Goal: Information Seeking & Learning: Find specific fact

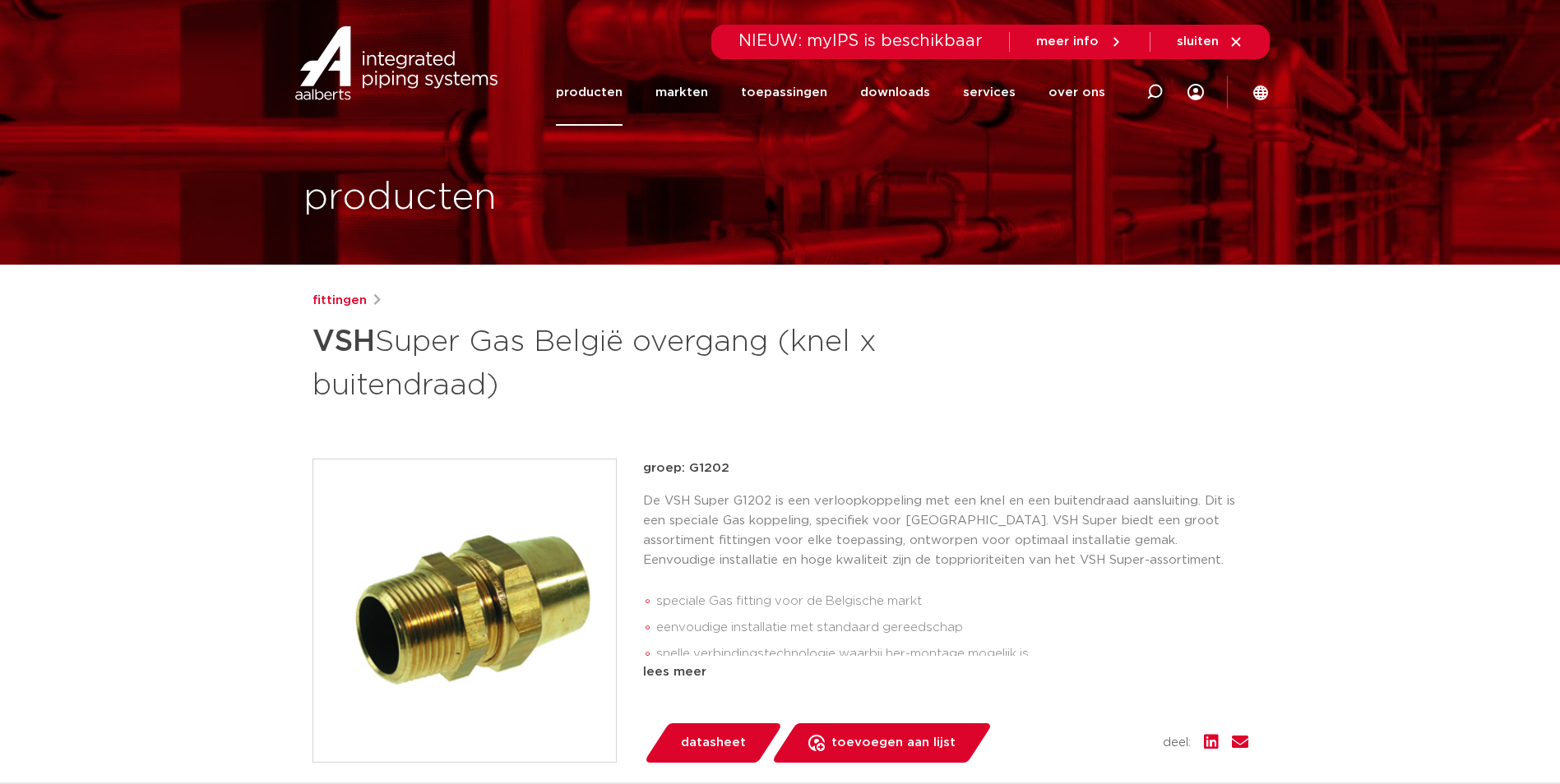
click at [540, 79] on div "Zoeken NIEUW: myIPS is beschikbaar meer info sluiten producten markten toepassi…" at bounding box center [886, 63] width 764 height 125
click at [577, 89] on link "producten" at bounding box center [589, 92] width 66 height 66
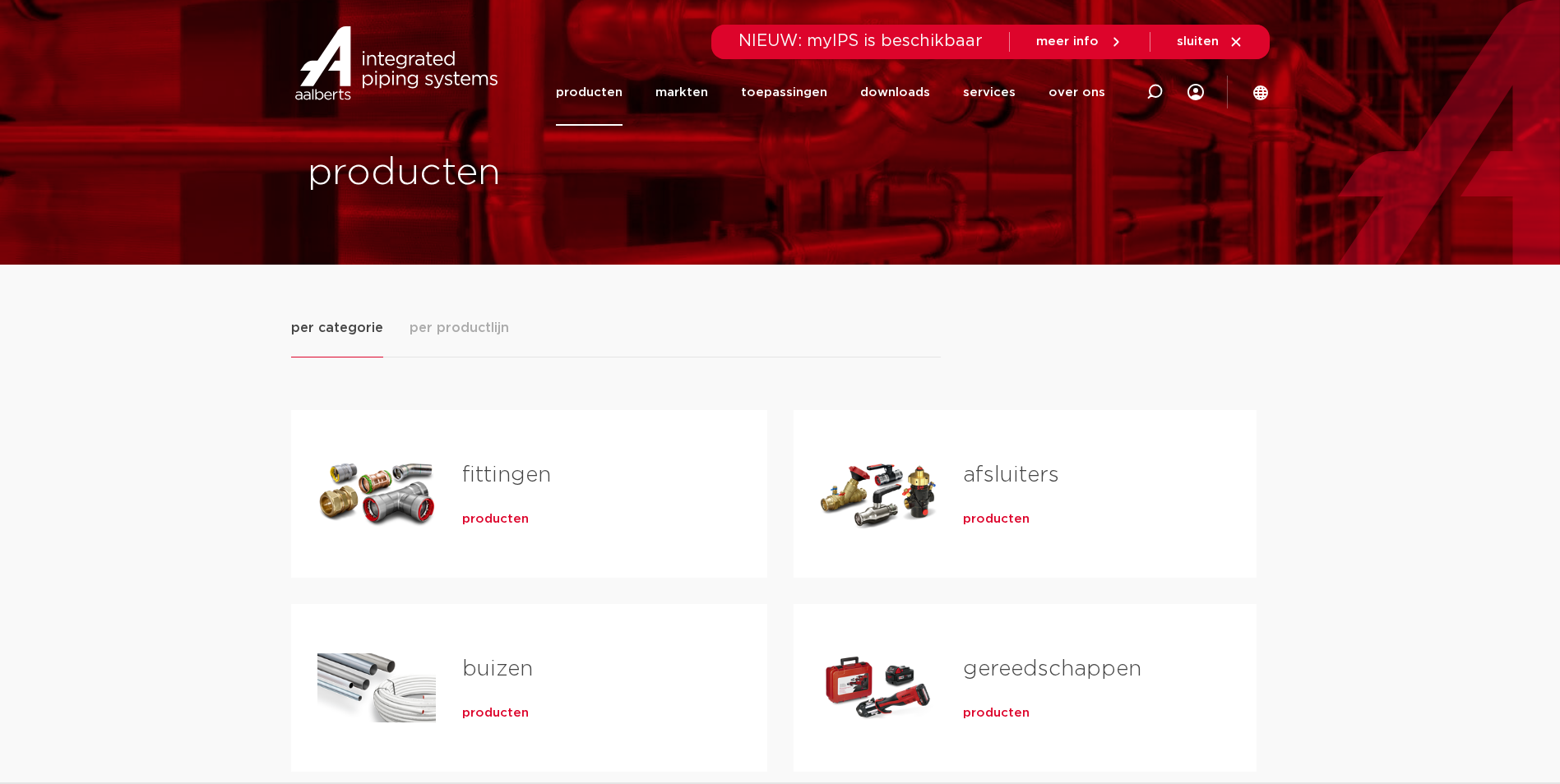
click at [470, 514] on span "producten" at bounding box center [496, 519] width 66 height 16
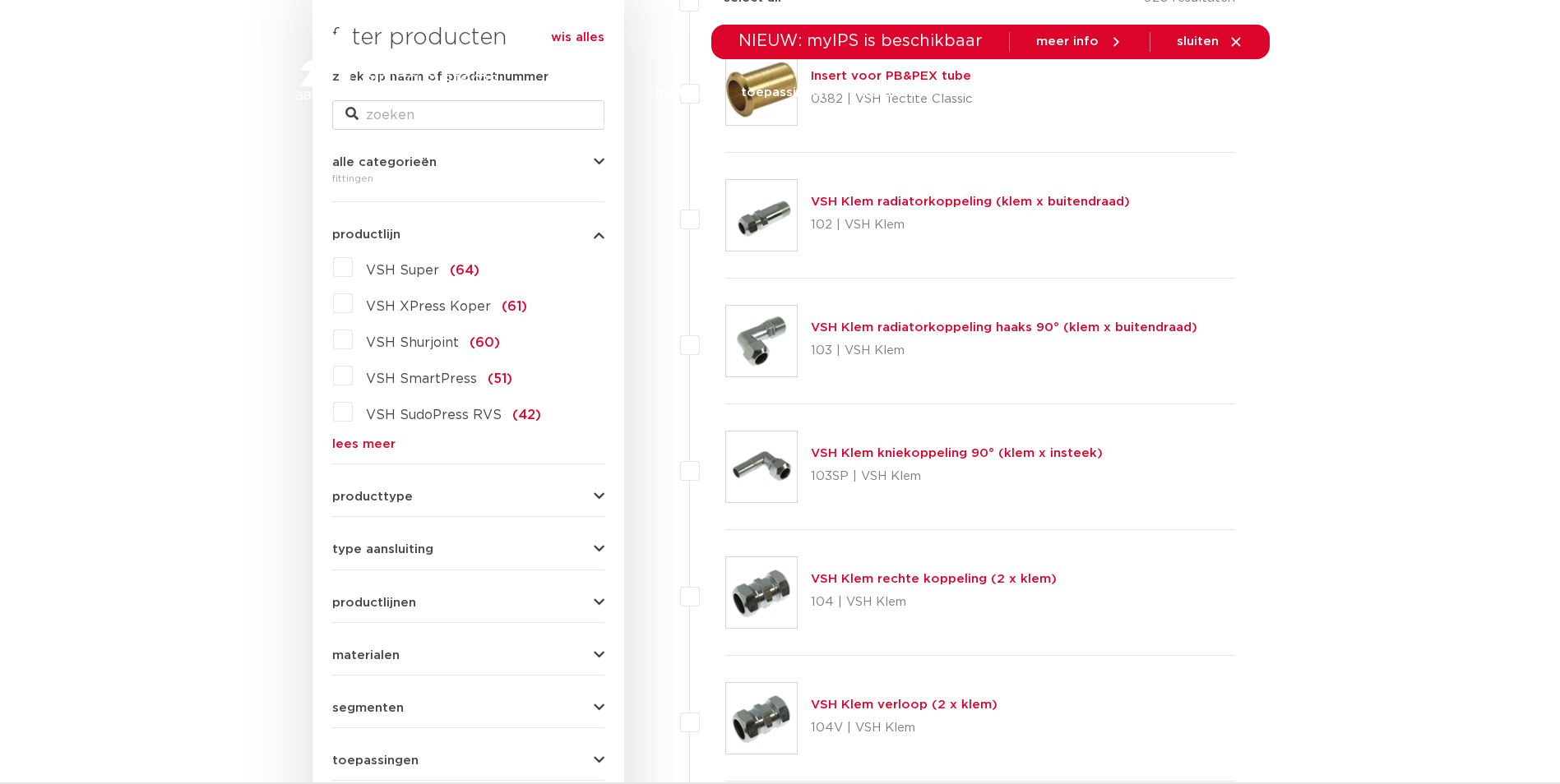
click at [352, 439] on link "lees meer" at bounding box center [468, 444] width 272 height 13
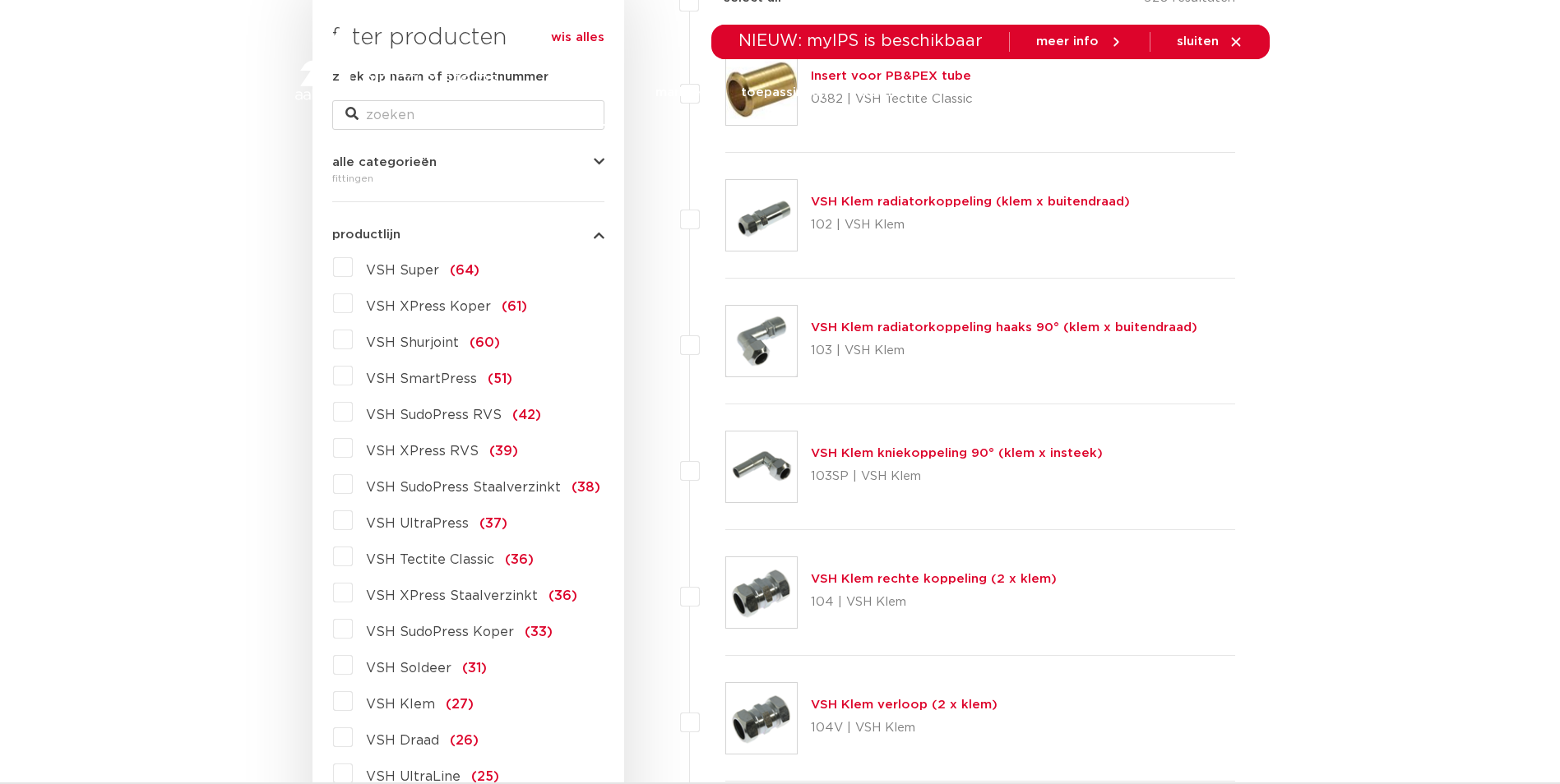
click at [352, 449] on label "VSH XPress RVS (39)" at bounding box center [435, 447] width 165 height 26
click at [0, 0] on input "VSH XPress RVS (39)" at bounding box center [0, 0] width 0 height 0
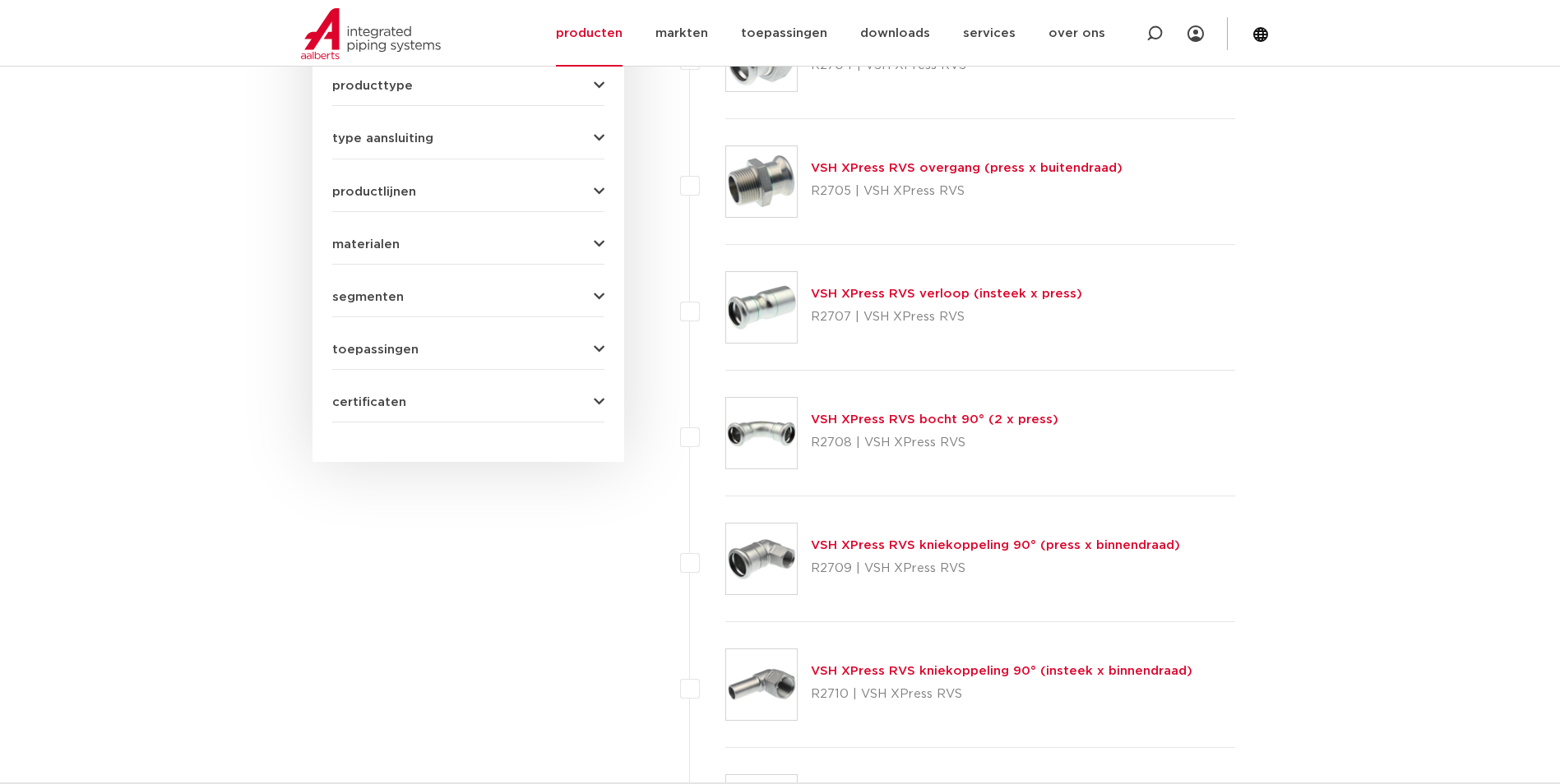
scroll to position [164, 0]
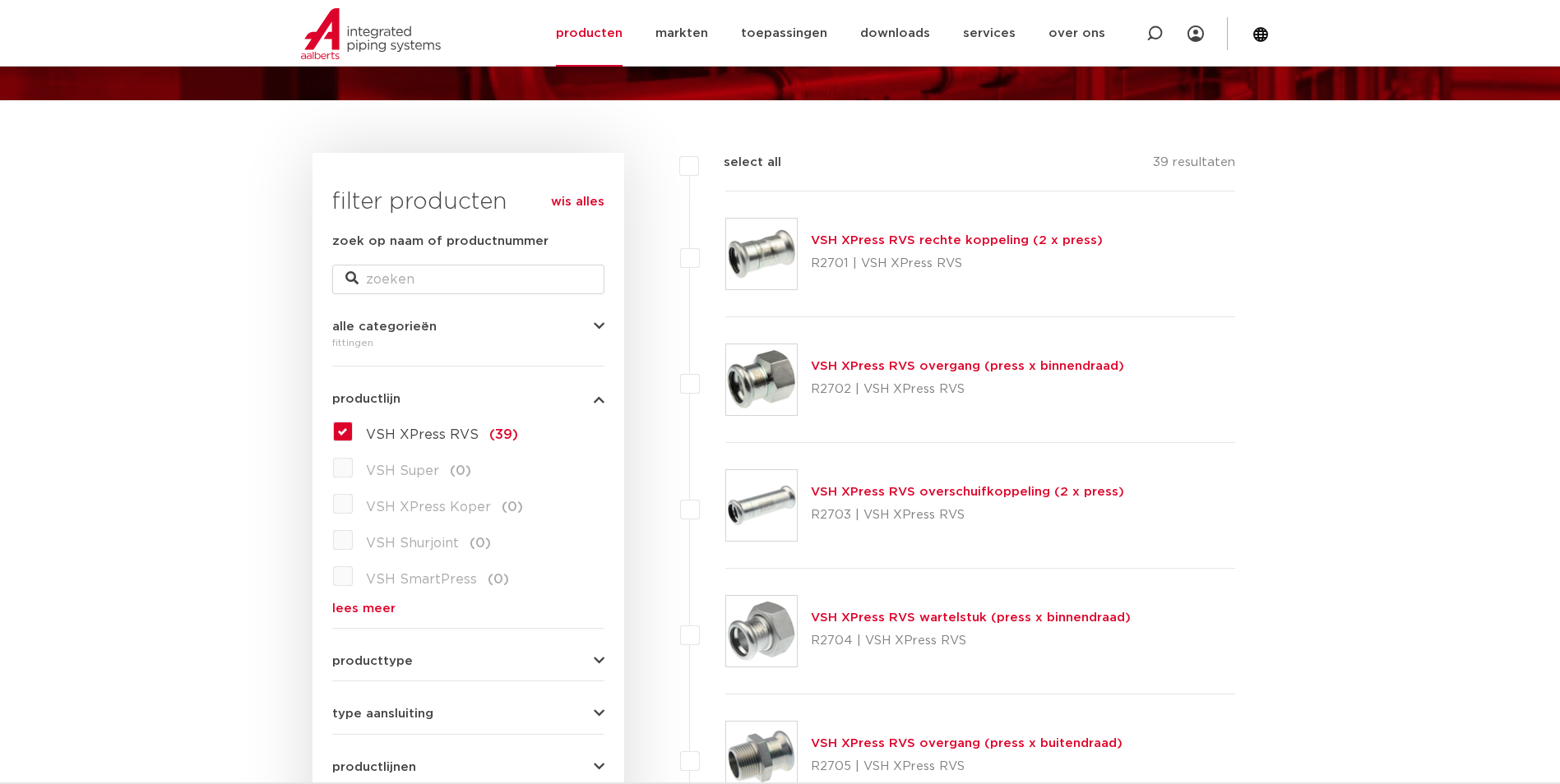
click at [857, 361] on link "VSH XPress RVS overgang (press x binnendraad)" at bounding box center [967, 367] width 313 height 13
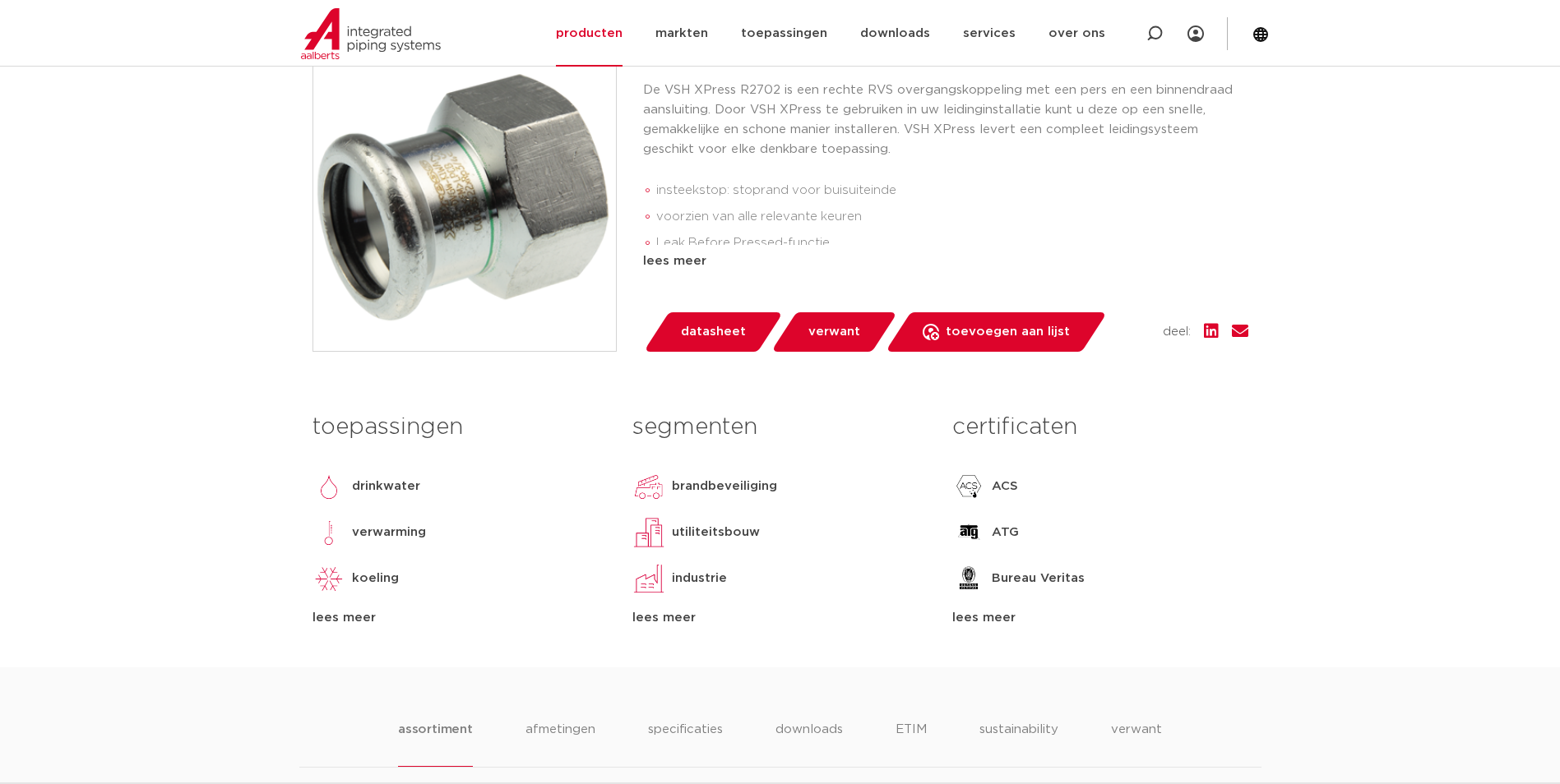
scroll to position [904, 0]
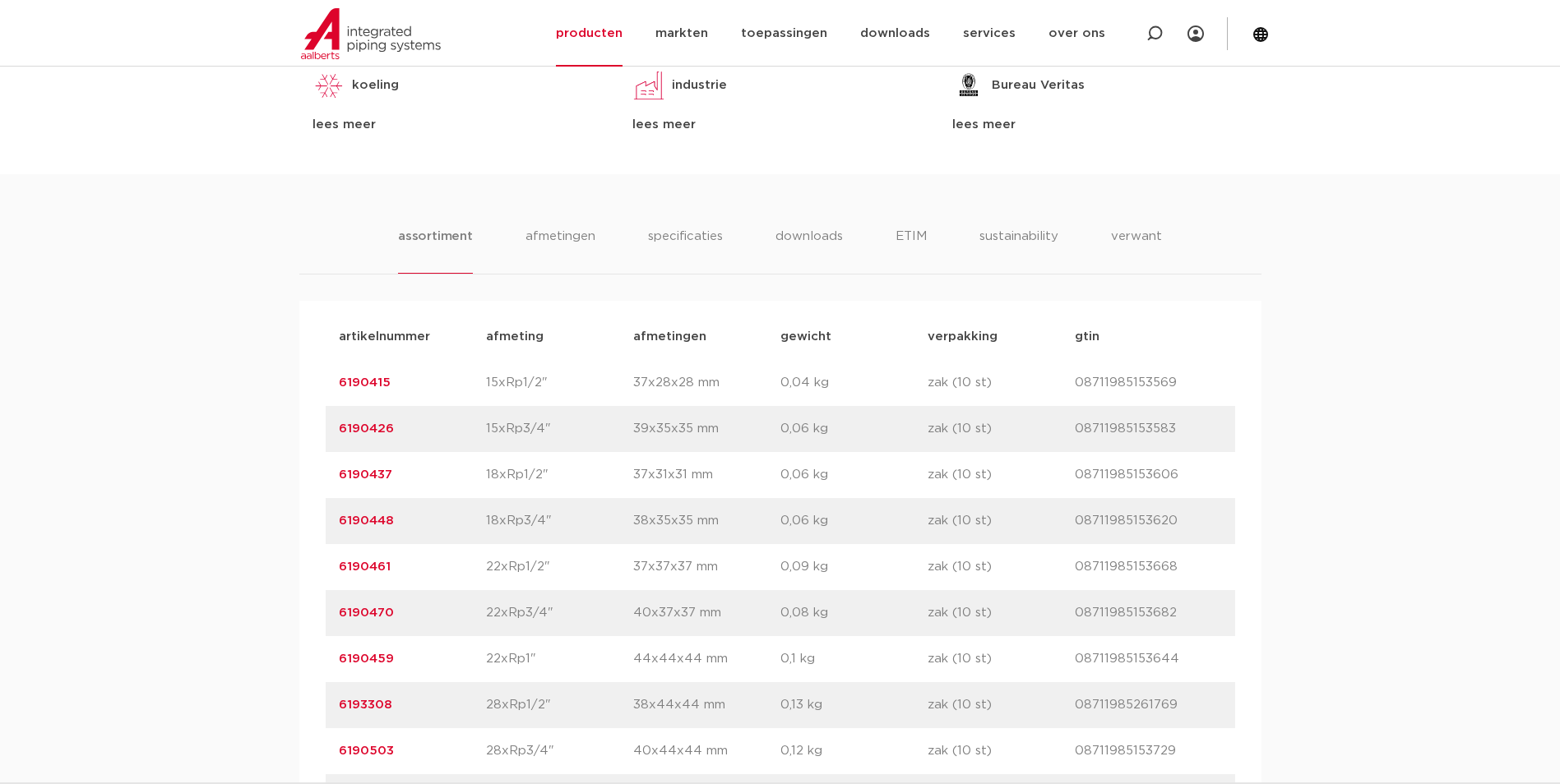
drag, startPoint x: 388, startPoint y: 566, endPoint x: 341, endPoint y: 567, distance: 47.0
click at [341, 567] on p "6190461" at bounding box center [412, 567] width 148 height 20
copy link "6190461"
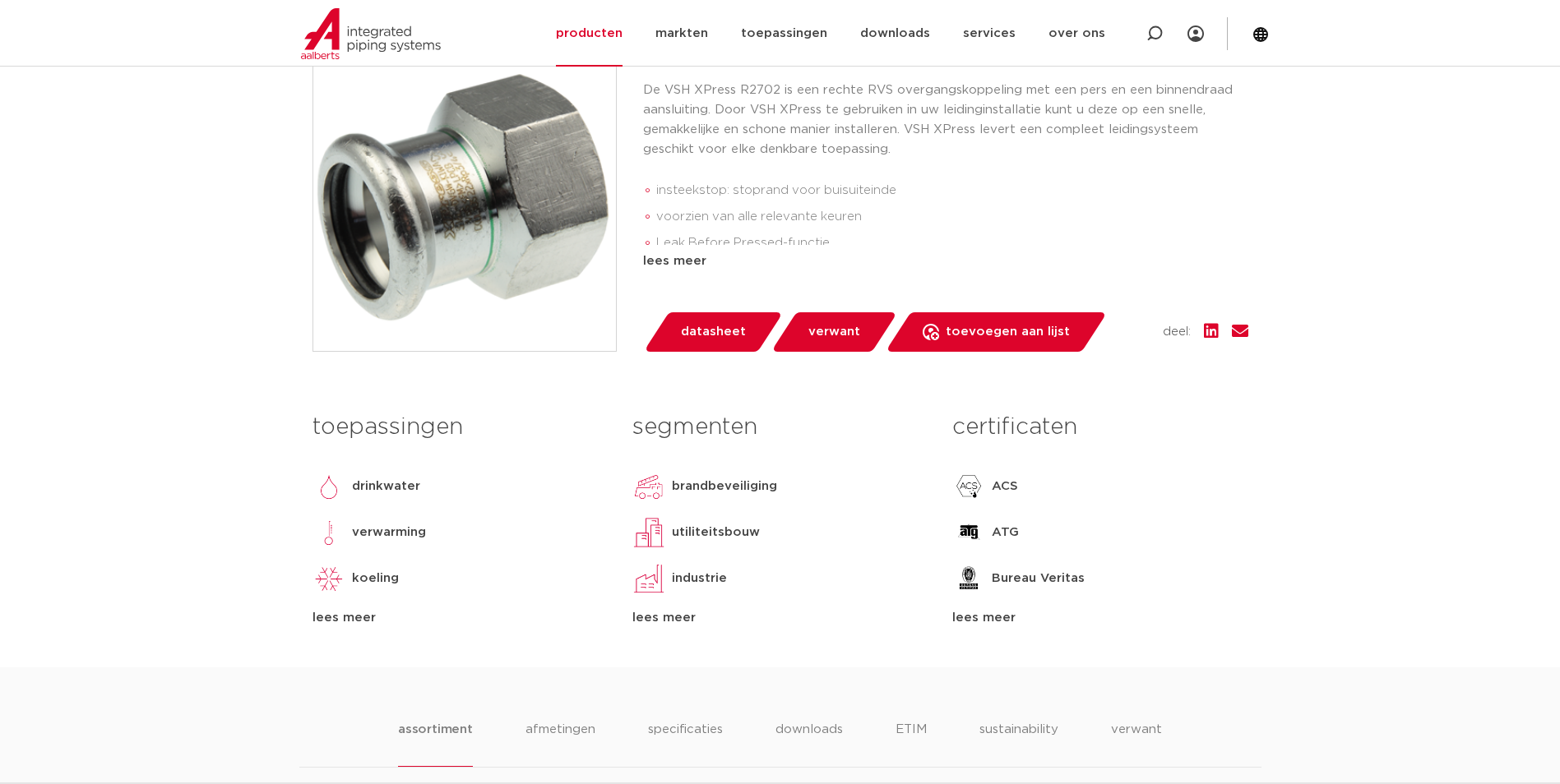
scroll to position [82, 0]
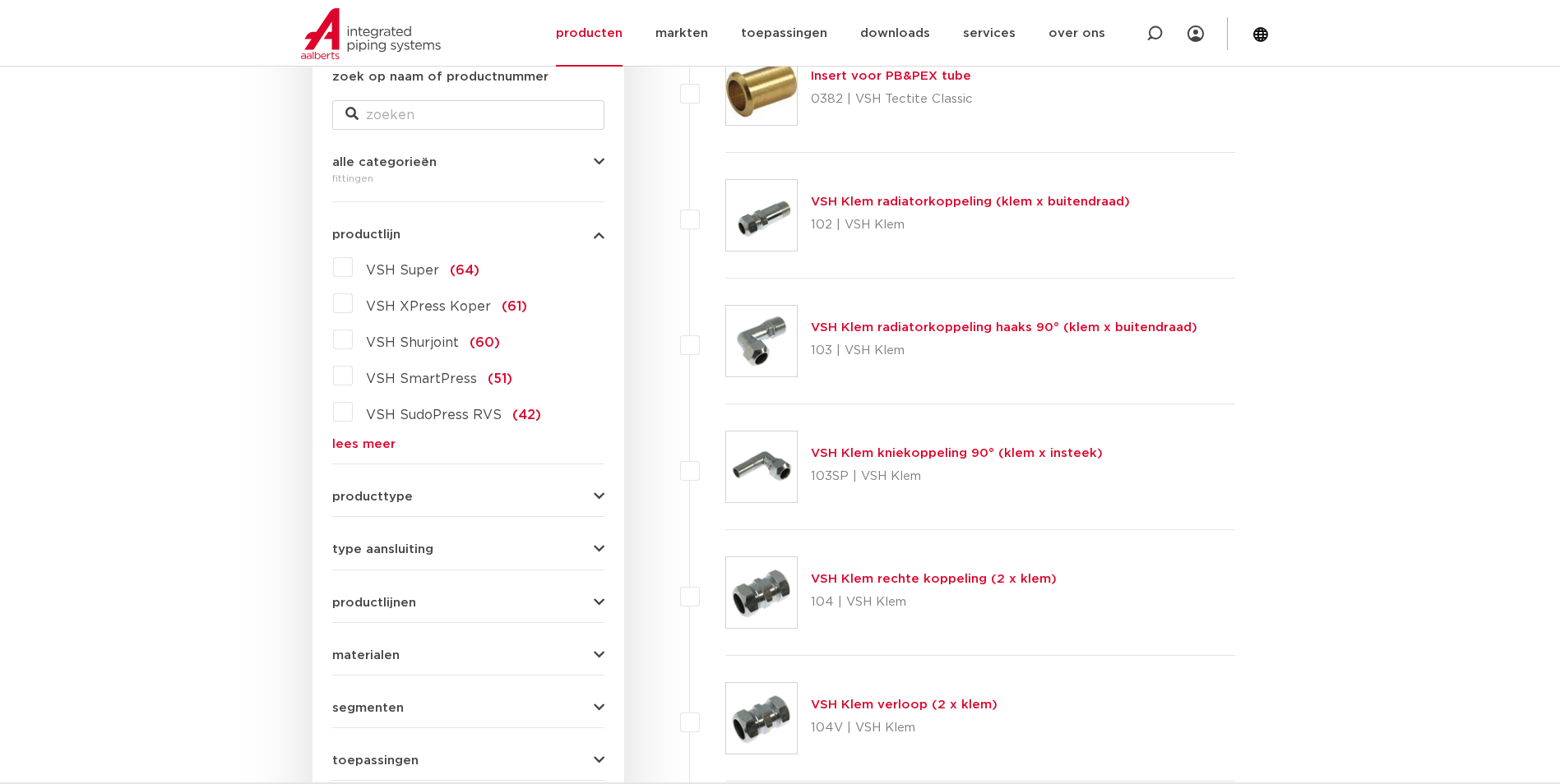
click at [372, 447] on link "lees meer" at bounding box center [468, 444] width 272 height 13
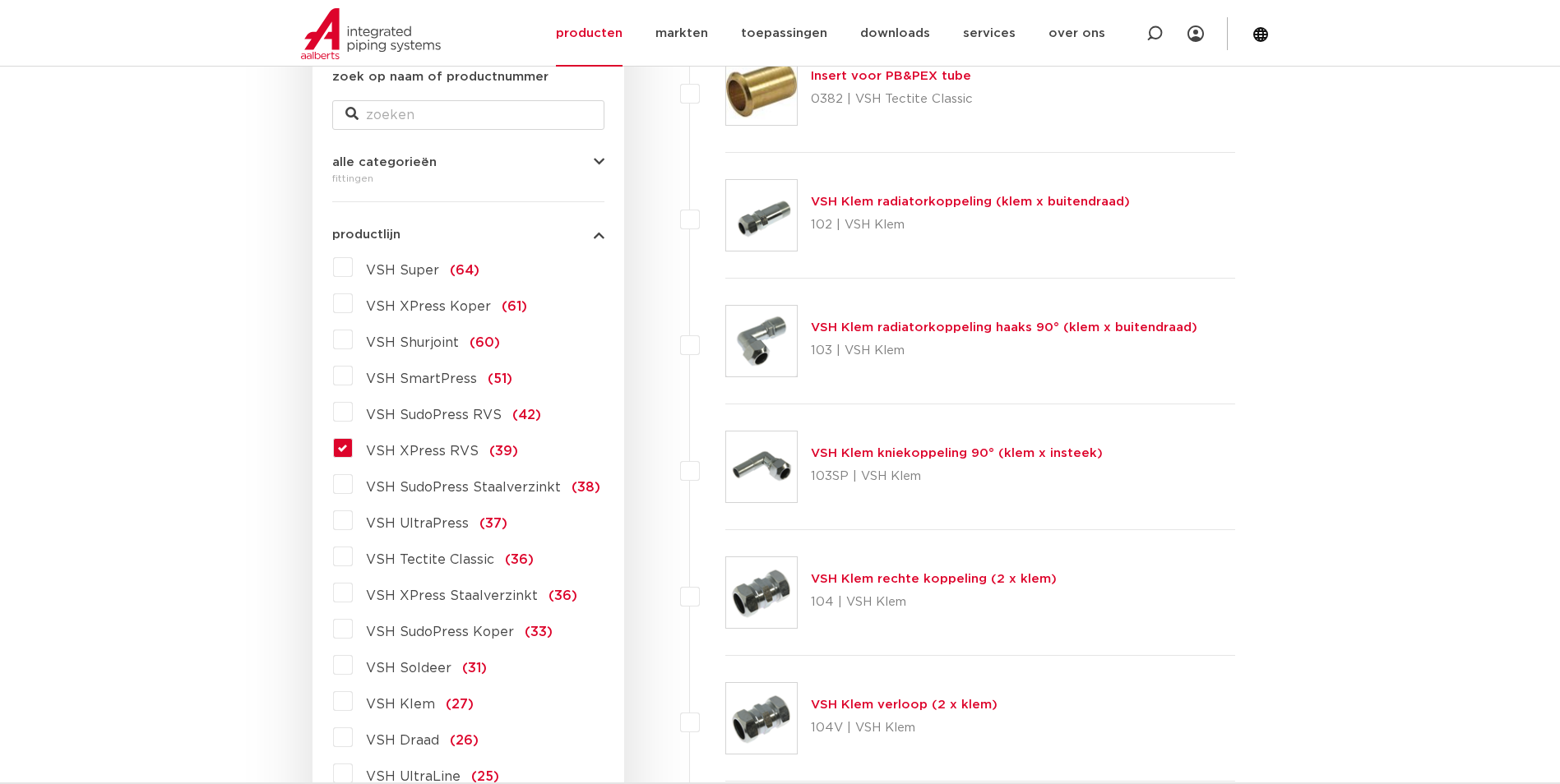
click at [352, 443] on label "VSH XPress RVS (39)" at bounding box center [435, 447] width 165 height 26
click at [0, 0] on input "VSH XPress RVS (39)" at bounding box center [0, 0] width 0 height 0
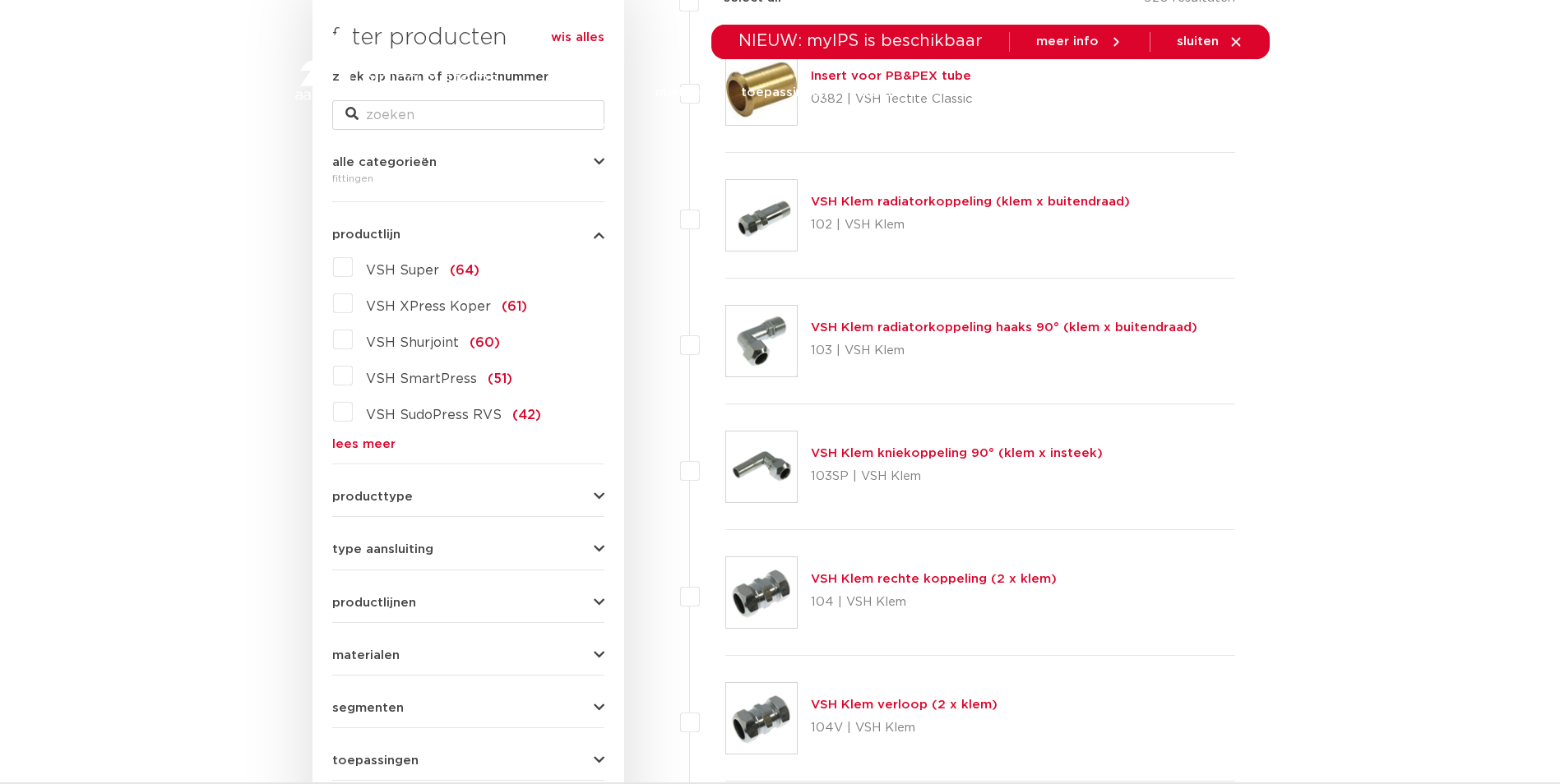
click at [364, 454] on form "zoek op naam of productnummer alle categorieën [GEOGRAPHIC_DATA] [GEOGRAPHIC_DA…" at bounding box center [468, 450] width 272 height 766
click at [373, 447] on link "lees meer" at bounding box center [468, 444] width 272 height 13
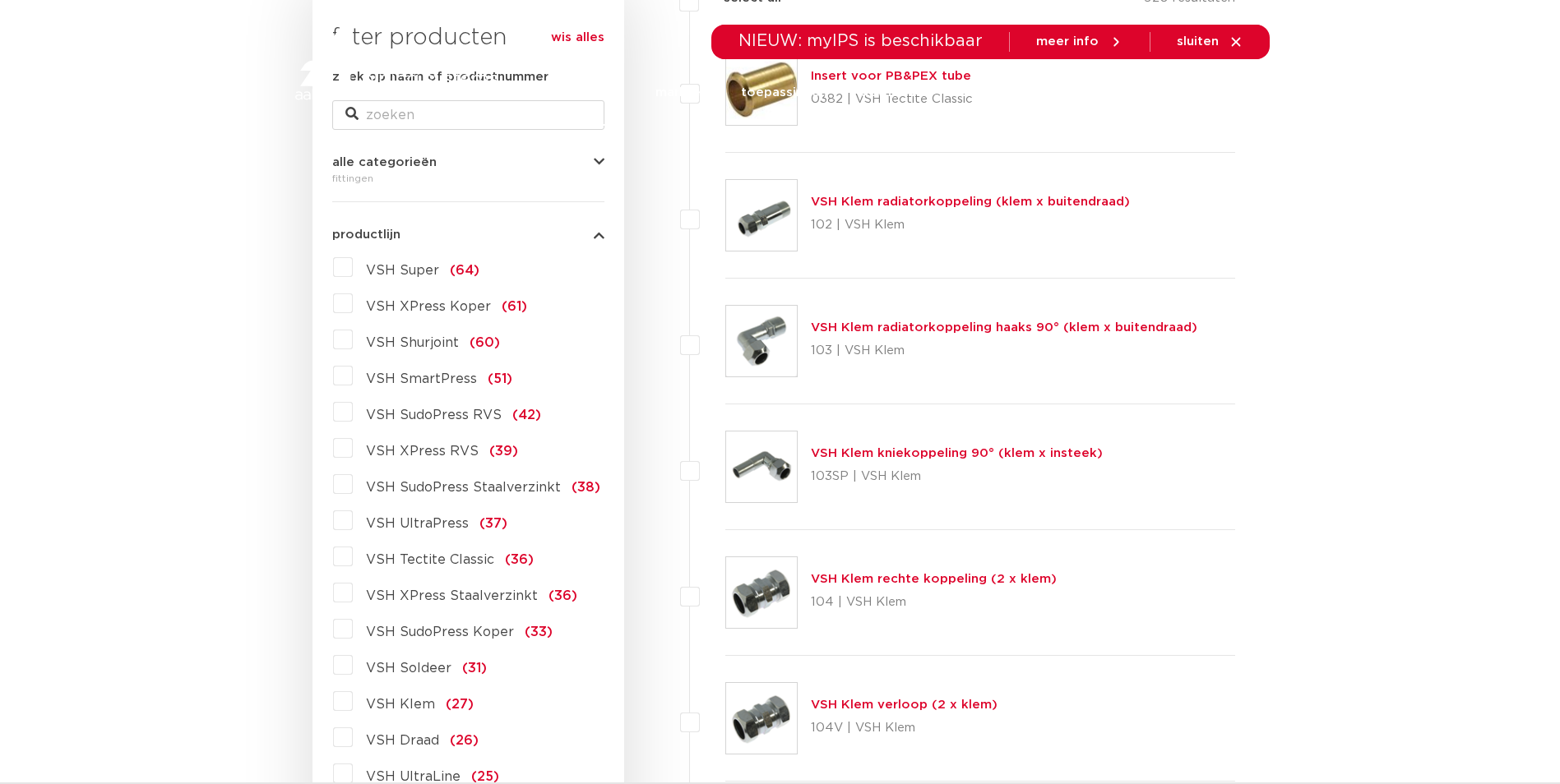
click at [352, 595] on label "VSH XPress Staalverzinkt (36)" at bounding box center [464, 592] width 225 height 26
click at [0, 0] on input "VSH XPress Staalverzinkt (36)" at bounding box center [0, 0] width 0 height 0
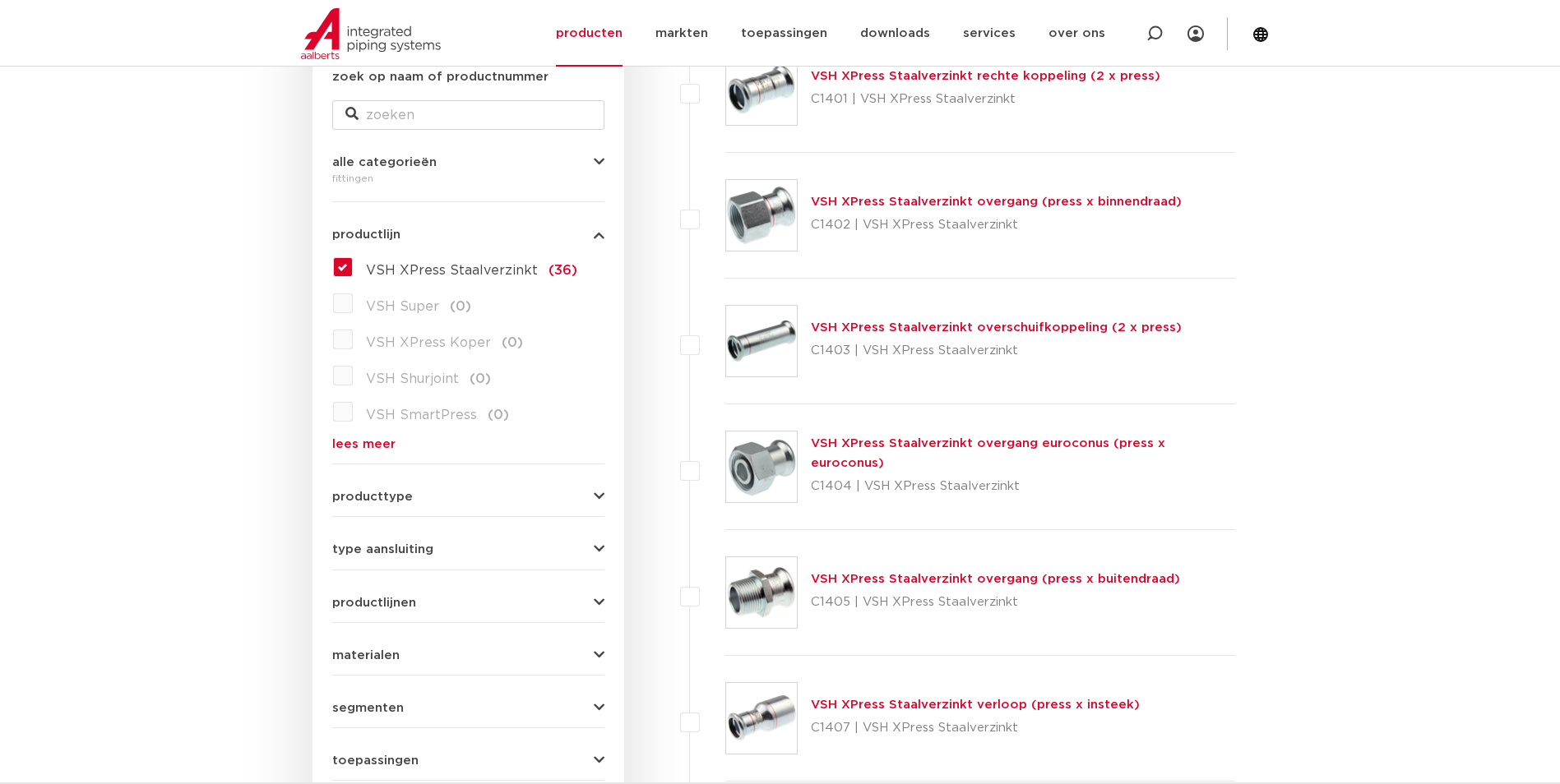
scroll to position [329, 0]
click at [960, 204] on link "VSH XPress Staalverzinkt overgang (press x binnendraad)" at bounding box center [996, 202] width 371 height 13
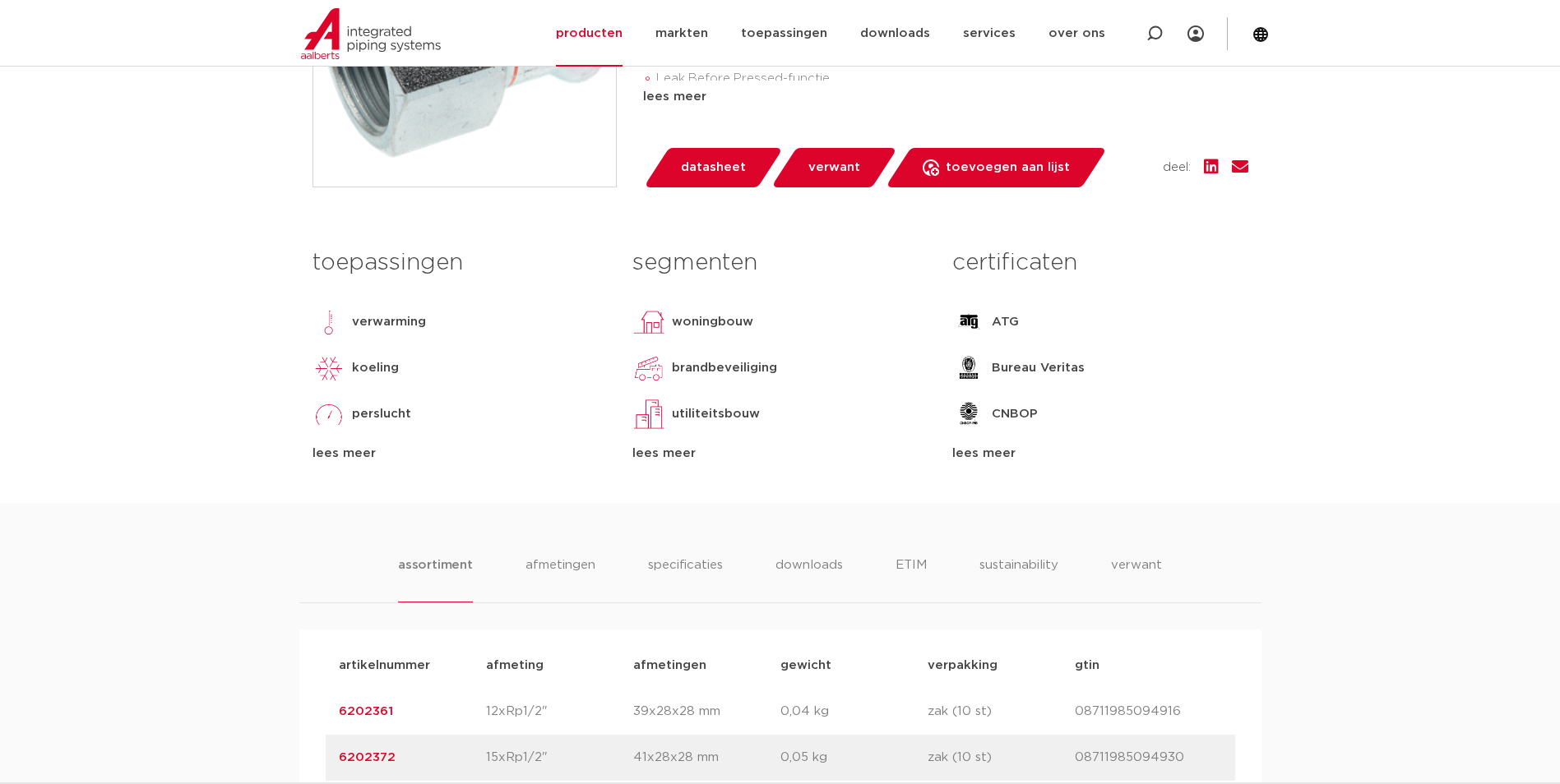
scroll to position [904, 0]
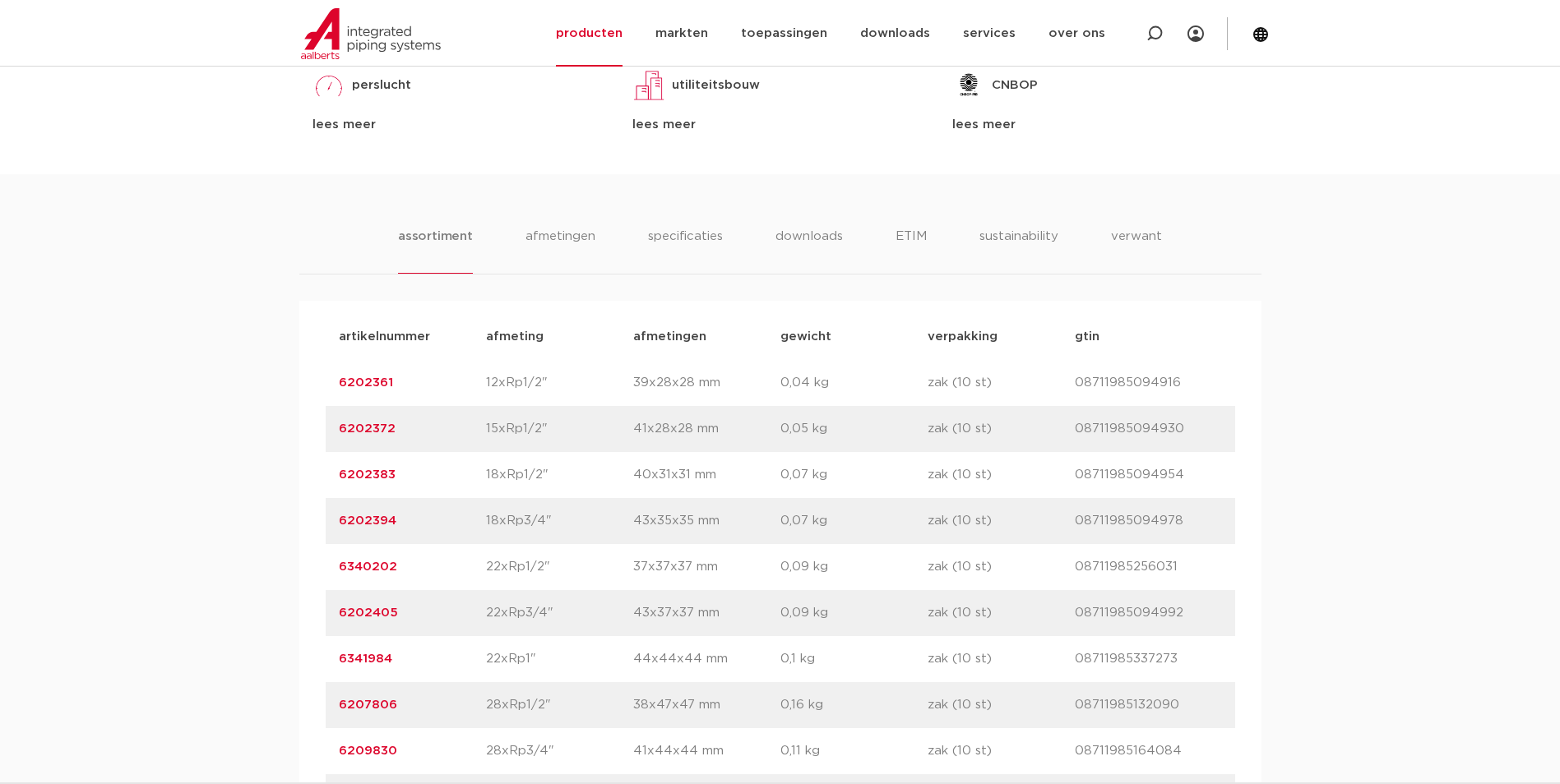
drag, startPoint x: 399, startPoint y: 569, endPoint x: 337, endPoint y: 565, distance: 62.1
click at [337, 565] on div "artikelnummer 6340202 afmeting 22xRp1/2" [GEOGRAPHIC_DATA] 37x37x37 mm gewicht …" at bounding box center [780, 567] width 910 height 46
copy link "6340202"
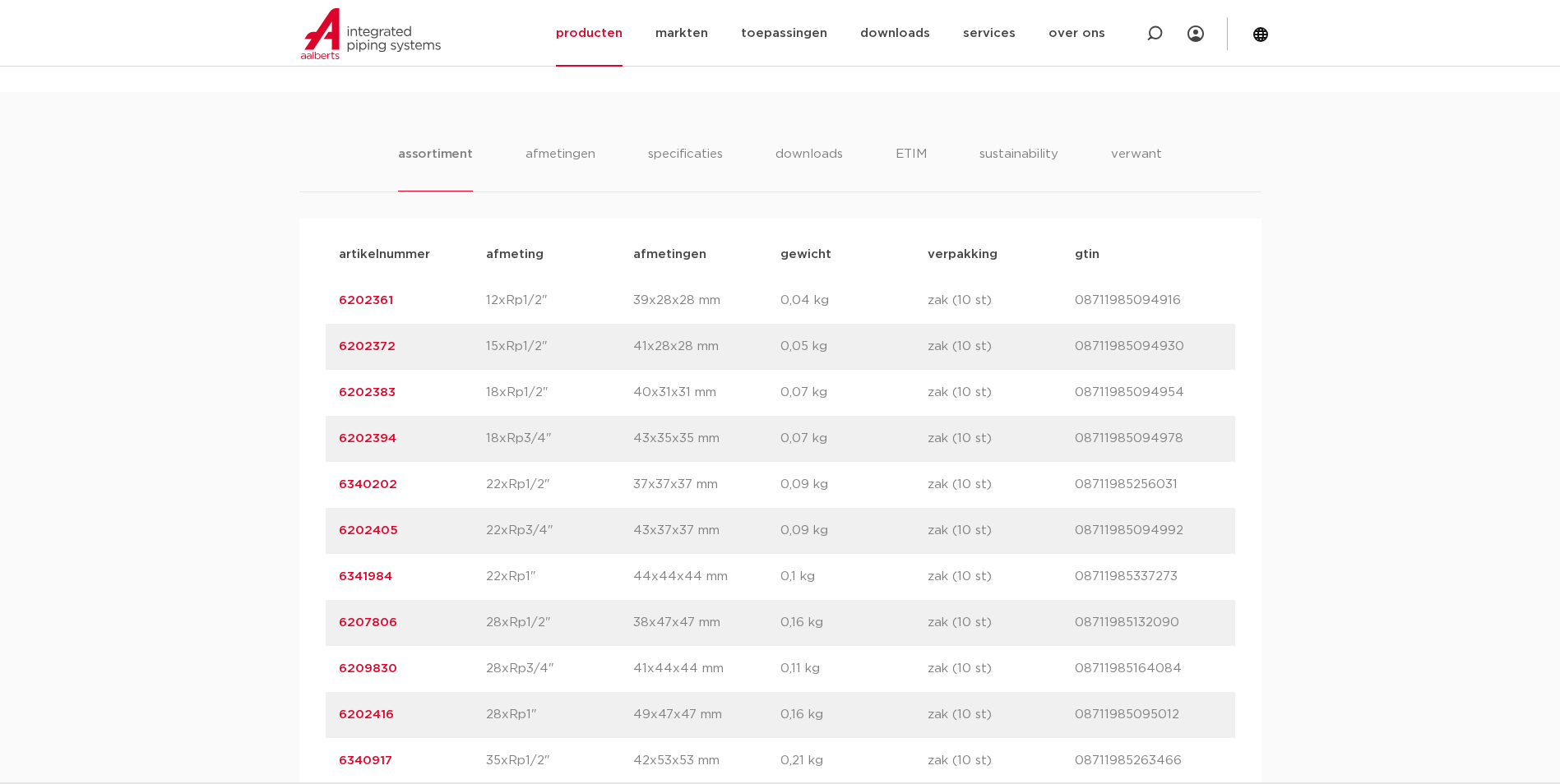
drag, startPoint x: 410, startPoint y: 624, endPoint x: 332, endPoint y: 627, distance: 78.1
click at [332, 627] on div "artikelnummer 6207806 afmeting 28xRp1/2" [GEOGRAPHIC_DATA] 38x47x47 mm gewicht …" at bounding box center [780, 622] width 910 height 46
copy link "6207806"
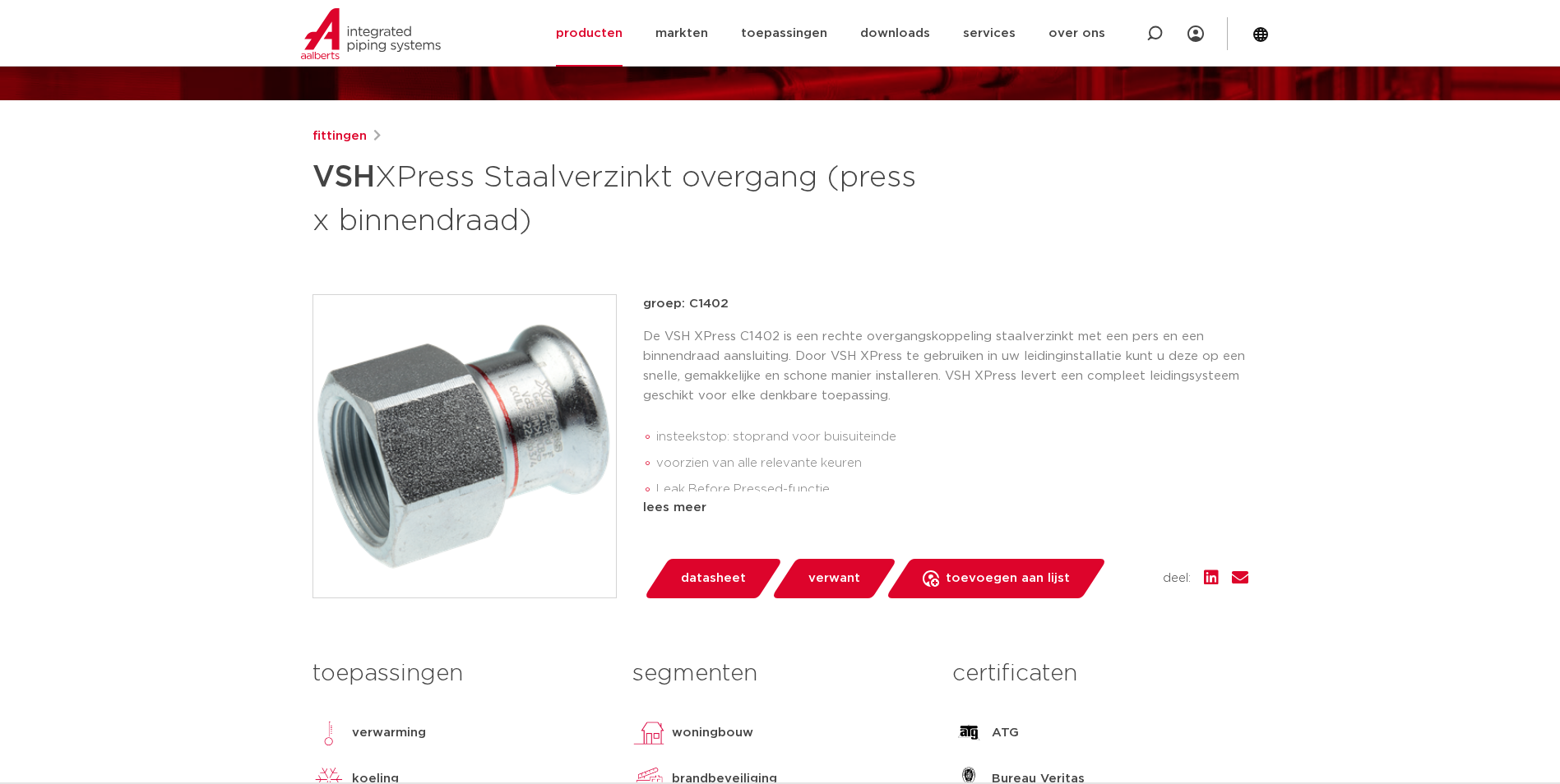
scroll to position [0, 0]
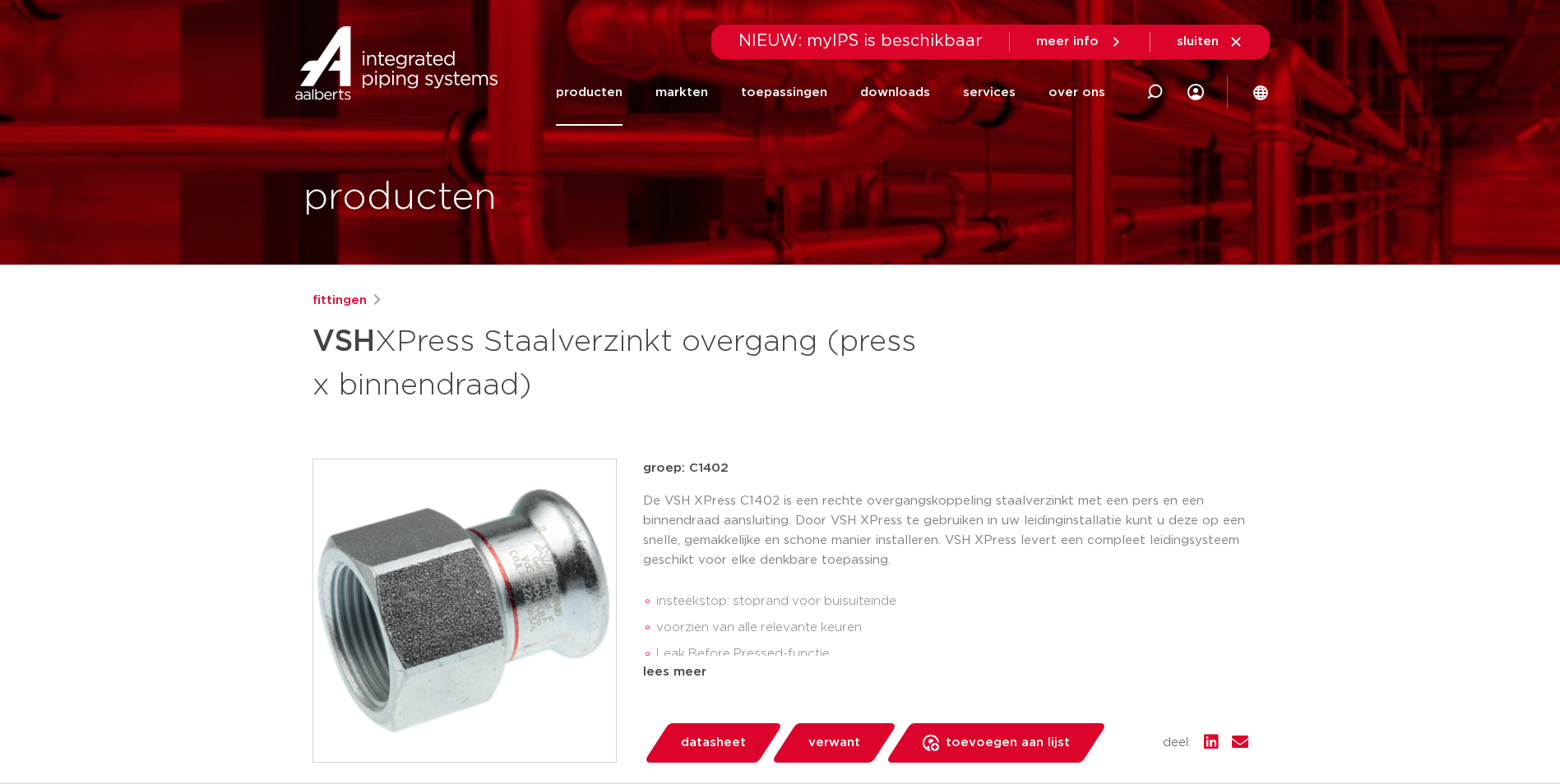
click at [612, 97] on link "producten" at bounding box center [589, 92] width 66 height 66
